Goal: Information Seeking & Learning: Learn about a topic

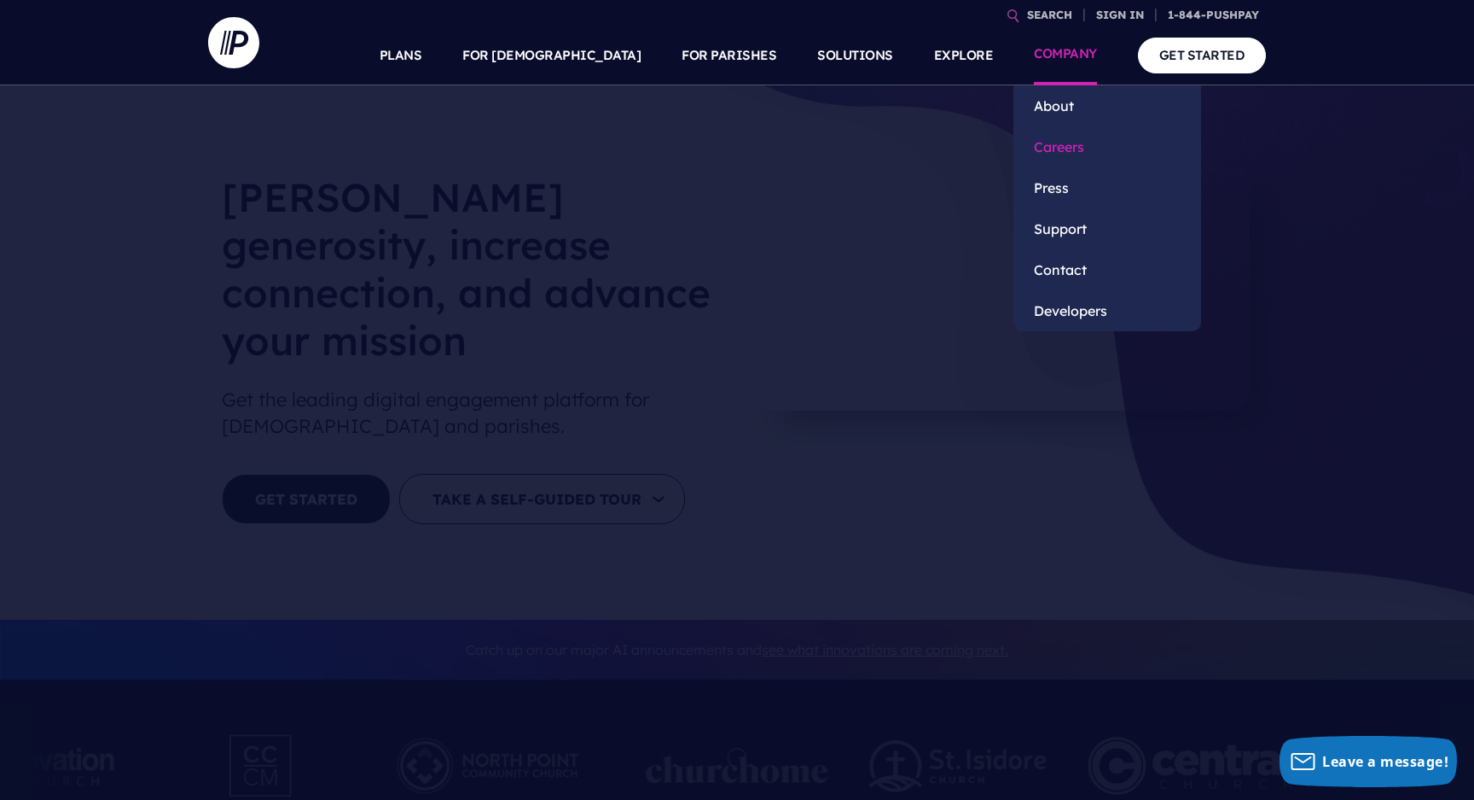
click at [1086, 142] on link "Careers" at bounding box center [1108, 146] width 188 height 41
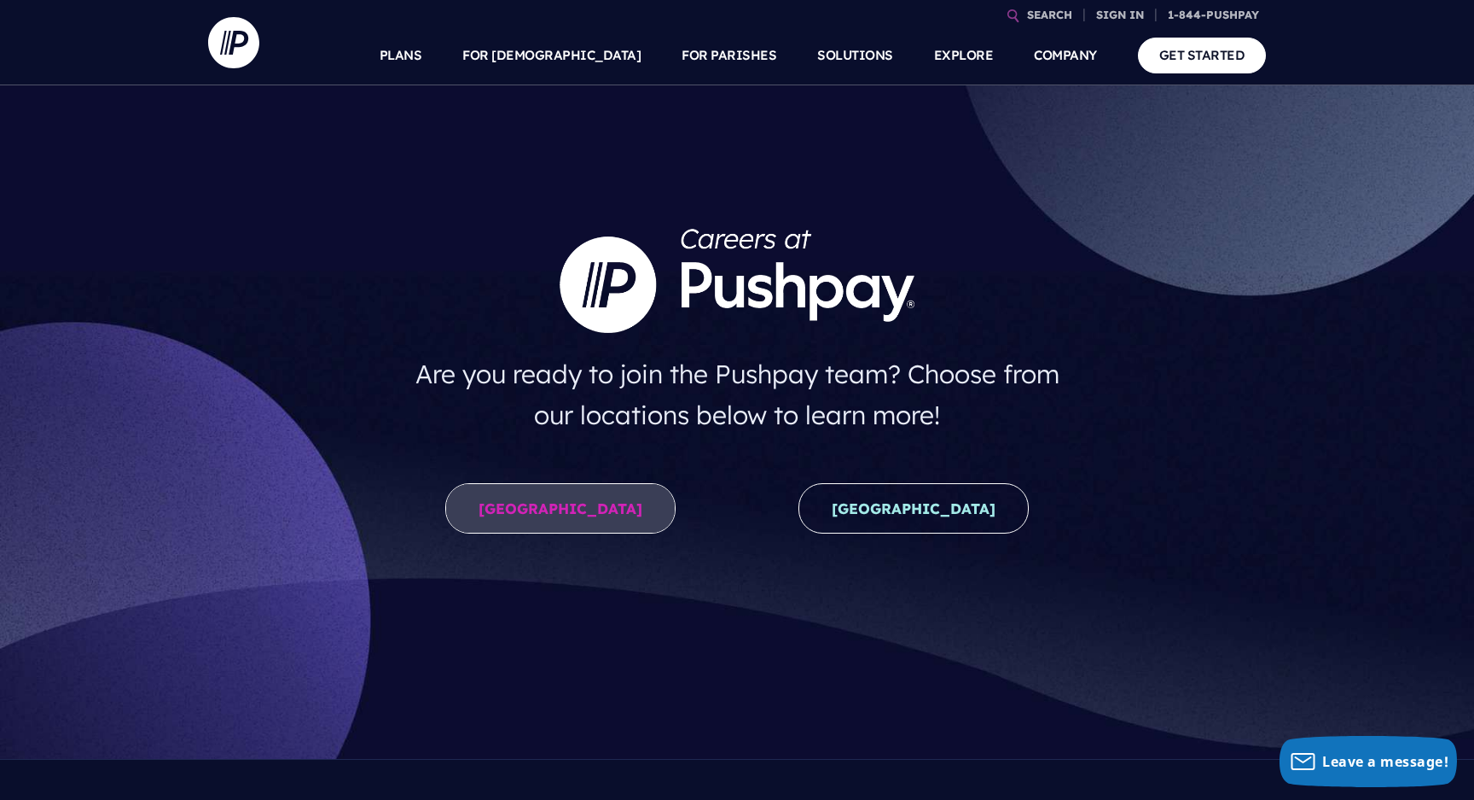
click at [592, 503] on link "United States" at bounding box center [560, 508] width 230 height 50
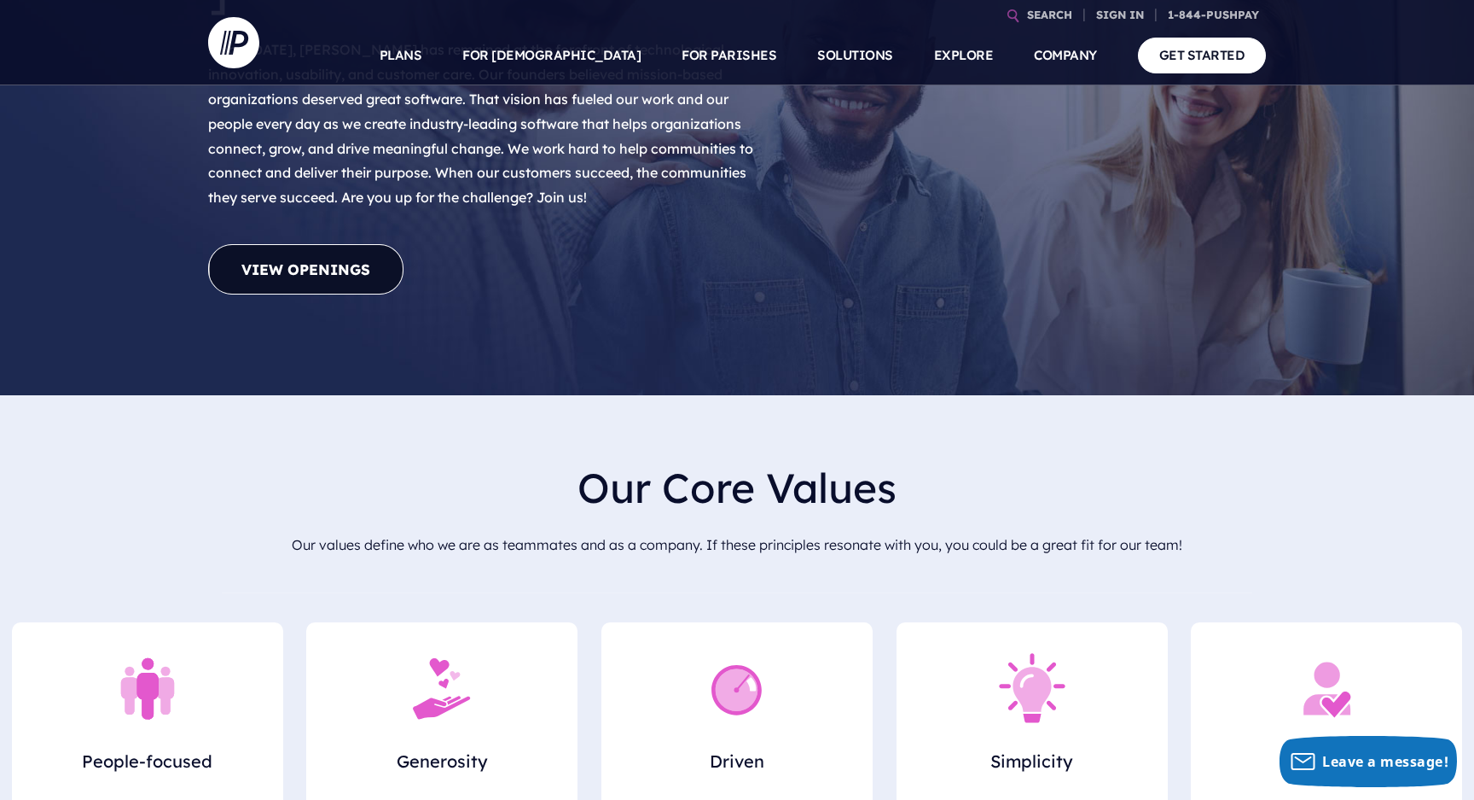
click at [323, 244] on link "View Openings" at bounding box center [305, 269] width 195 height 50
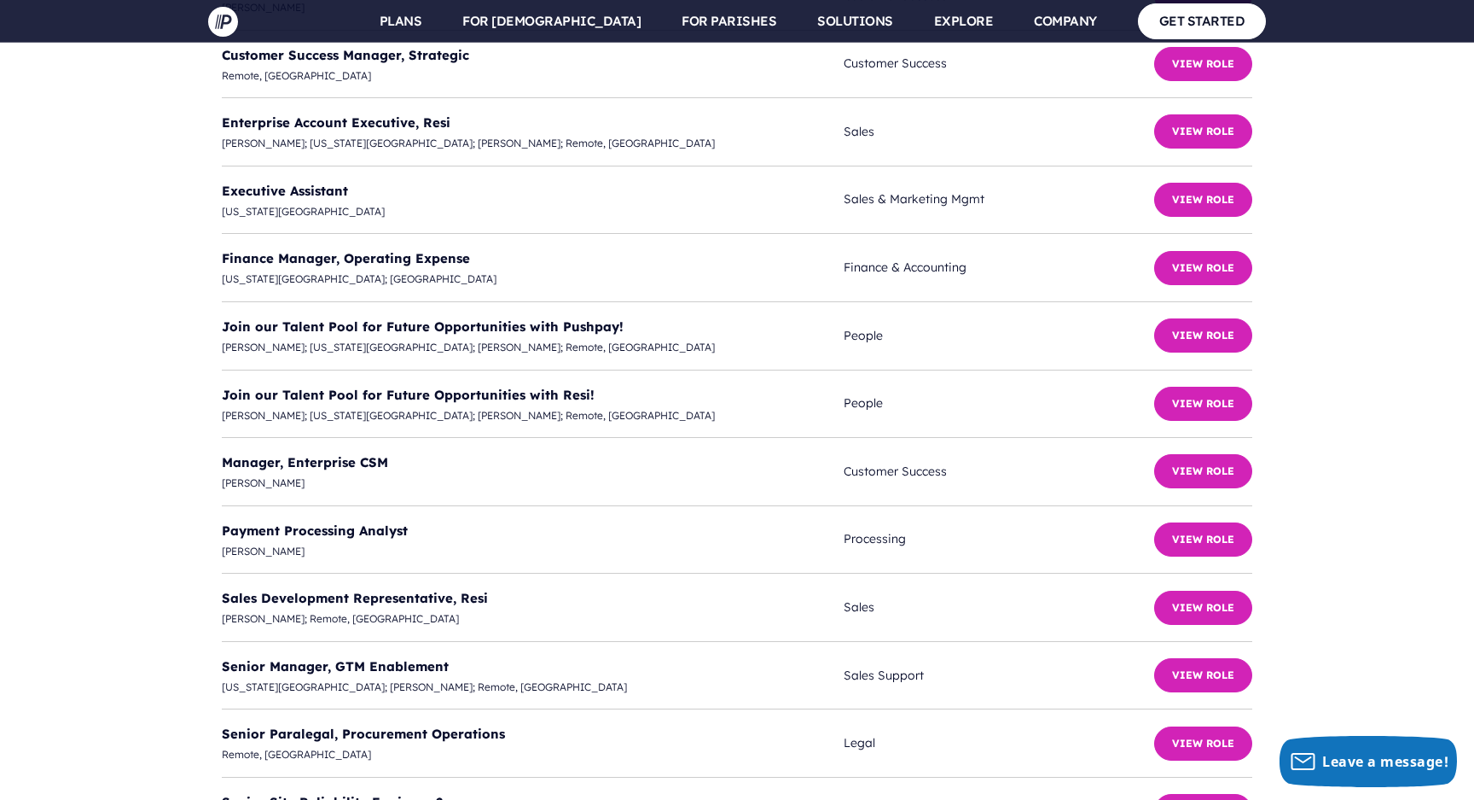
scroll to position [4597, 0]
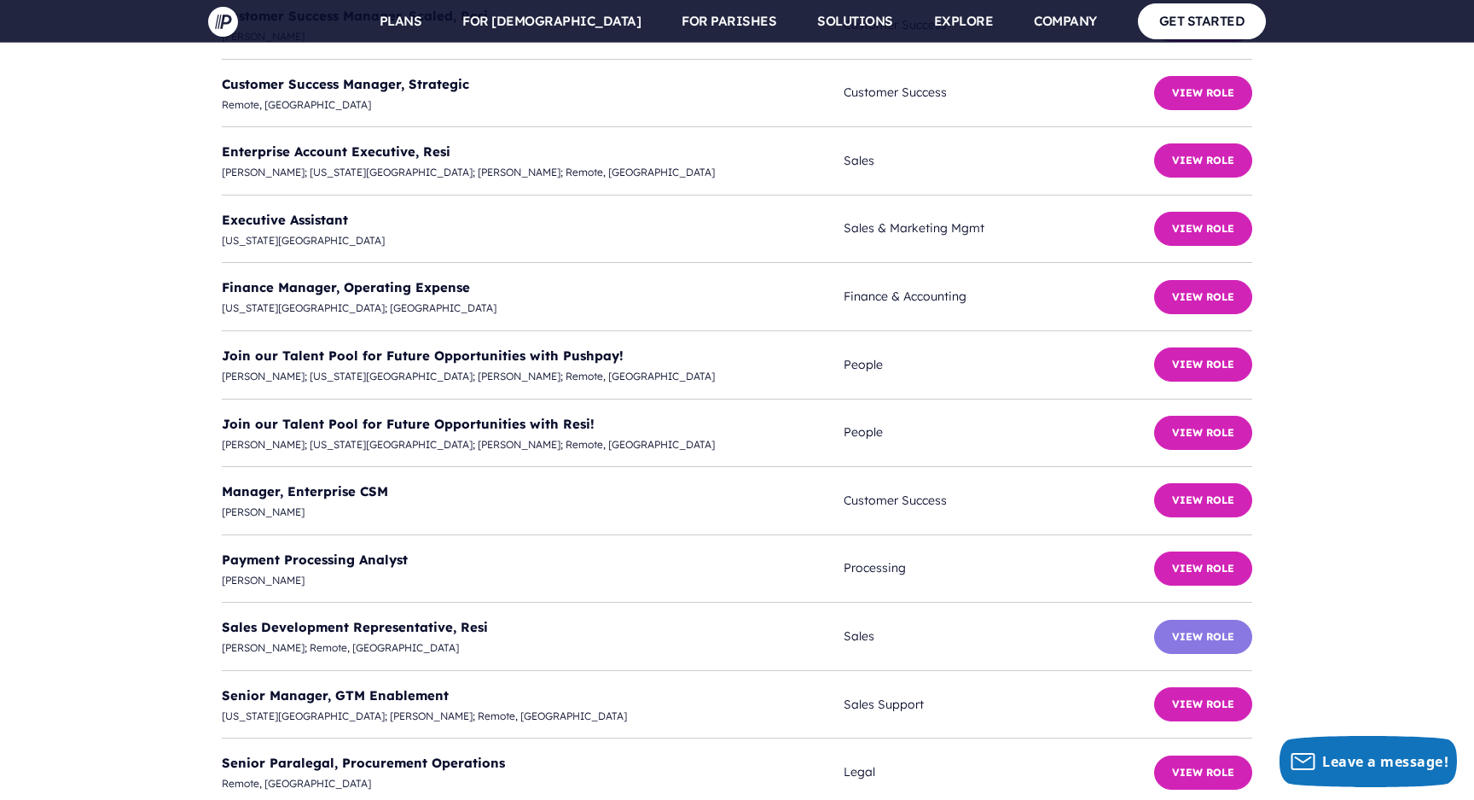
click at [1184, 619] on button "View Role" at bounding box center [1203, 636] width 98 height 34
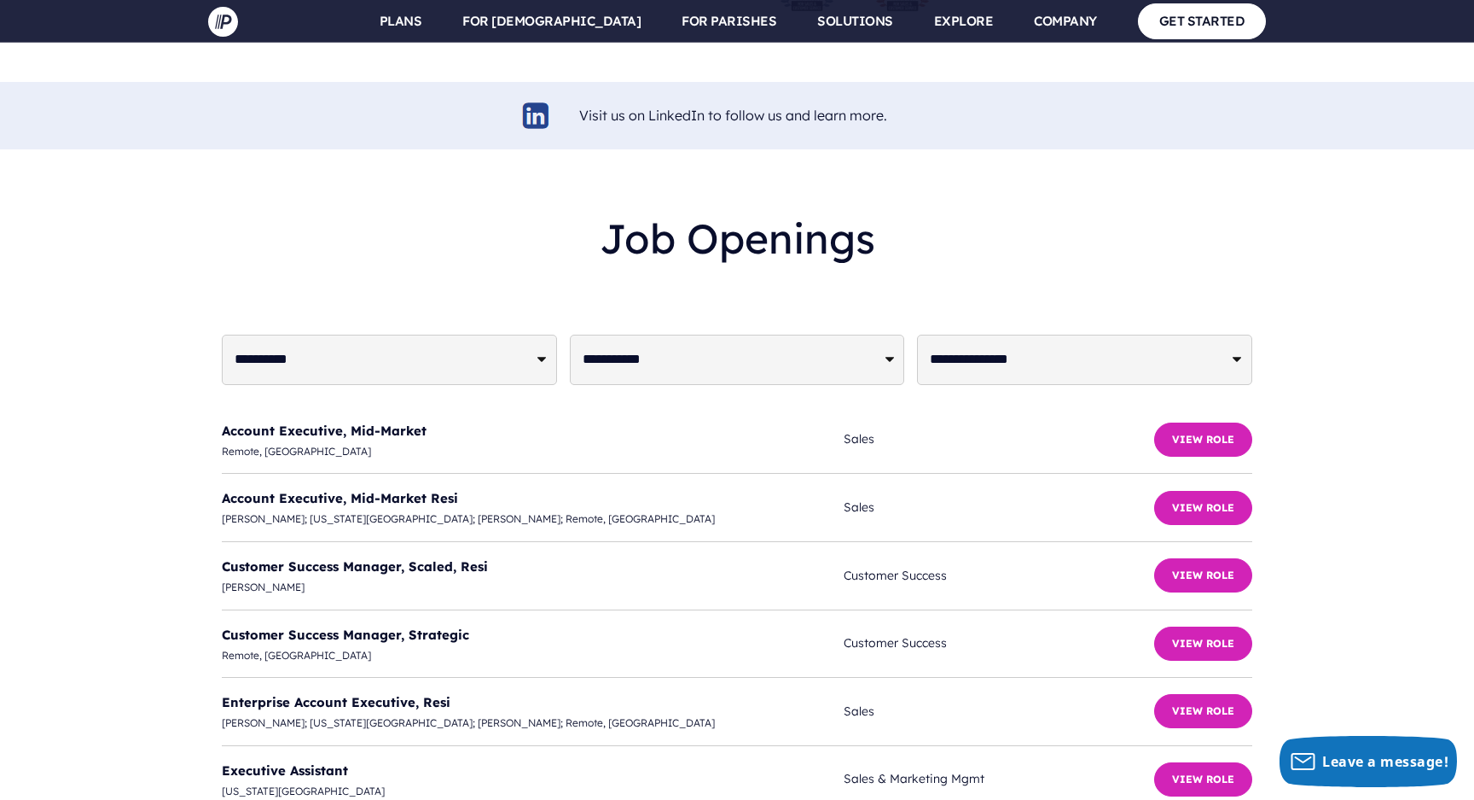
scroll to position [4045, 0]
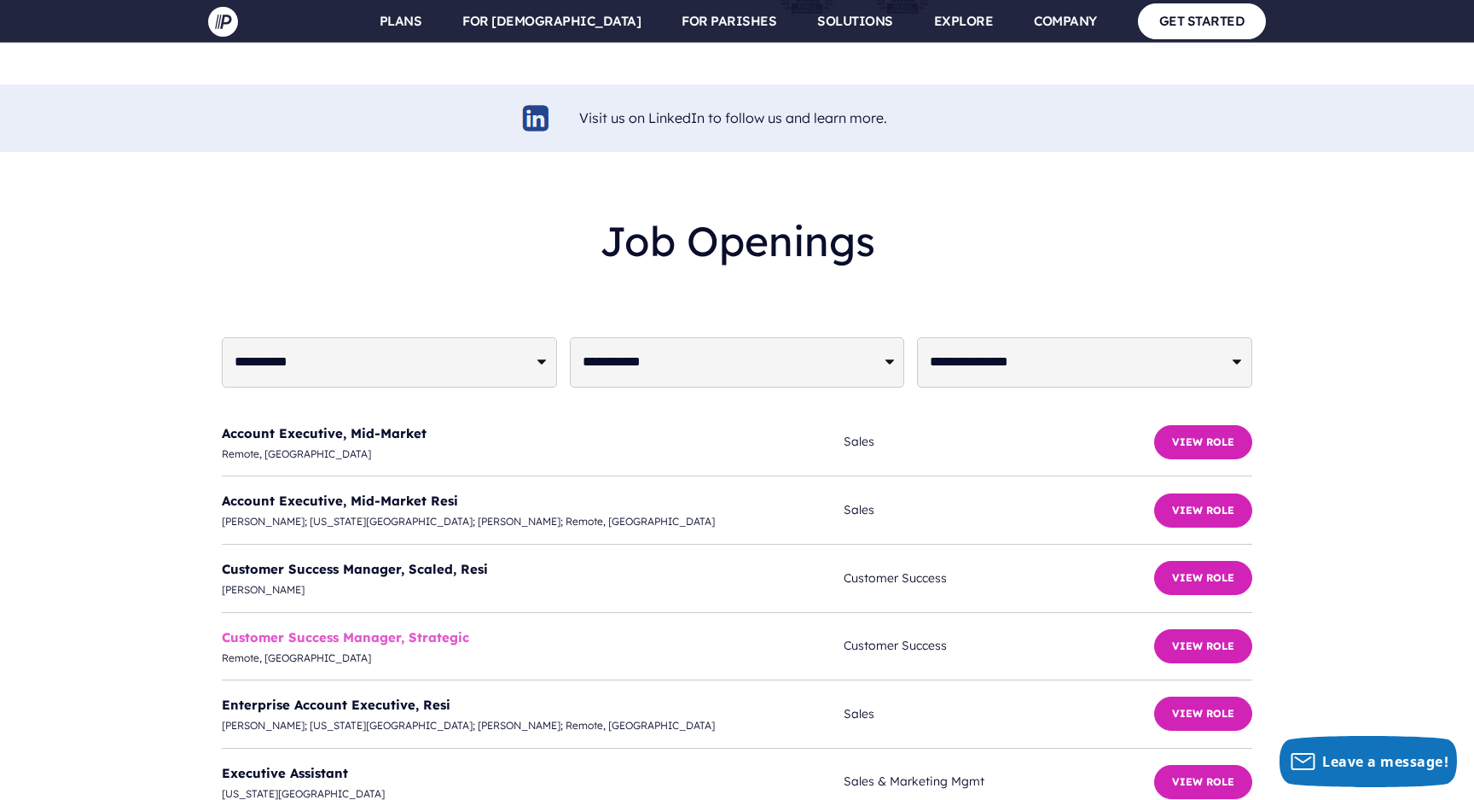
click at [425, 629] on link "Customer Success Manager, Strategic" at bounding box center [345, 637] width 247 height 16
